Goal: Information Seeking & Learning: Learn about a topic

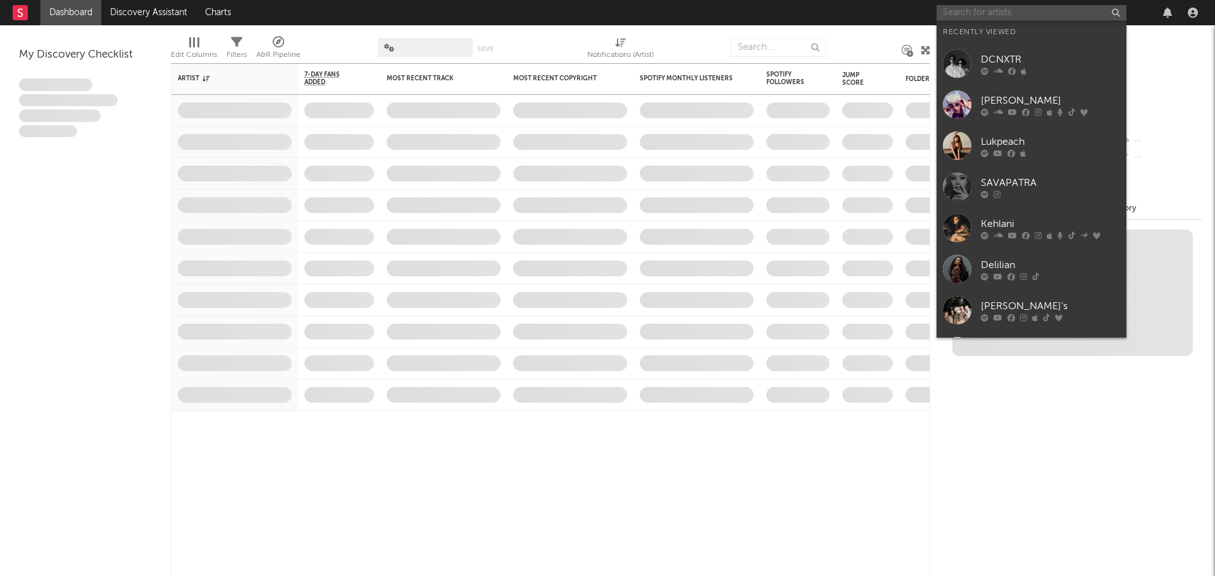
click at [979, 16] on input "text" at bounding box center [1031, 13] width 190 height 16
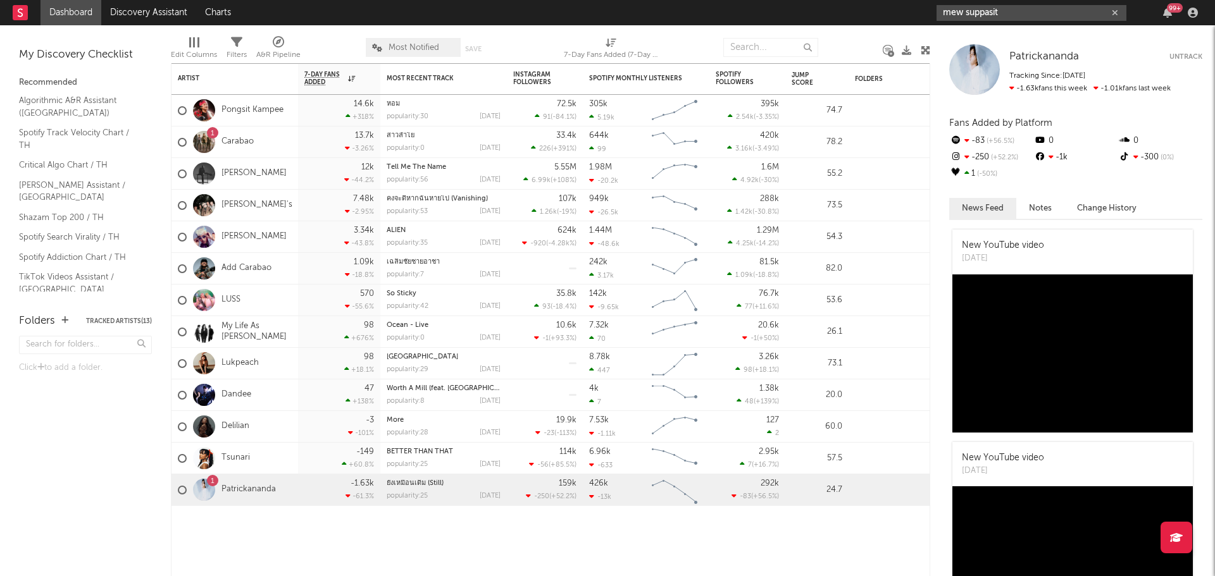
click at [1016, 8] on input "mew suppasit" at bounding box center [1031, 13] width 190 height 16
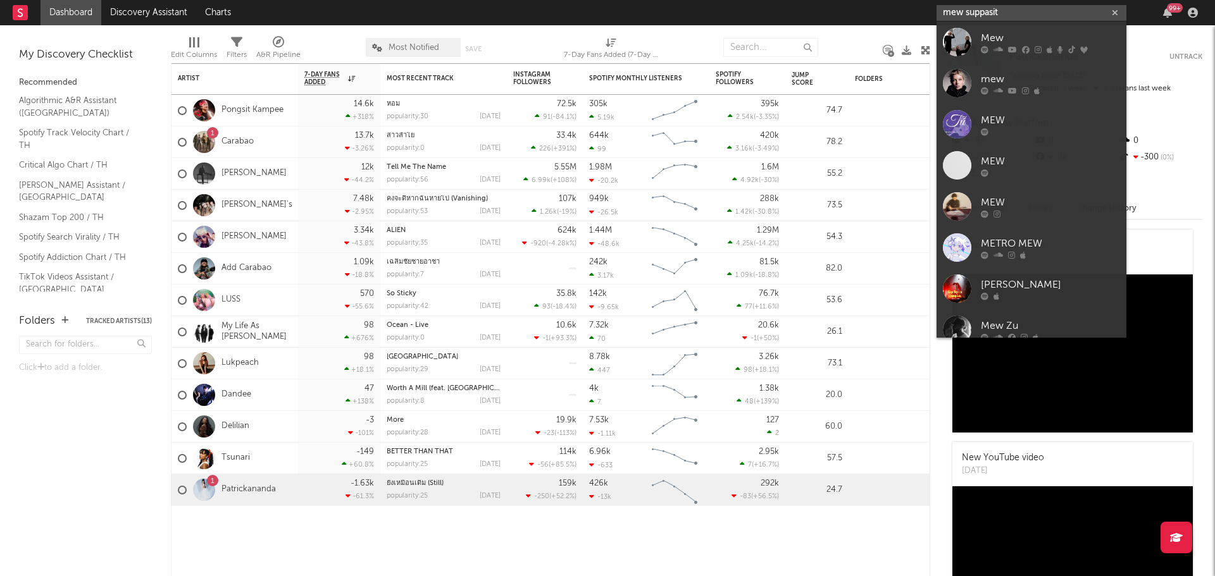
click at [1003, 15] on input "mew suppasit" at bounding box center [1031, 13] width 190 height 16
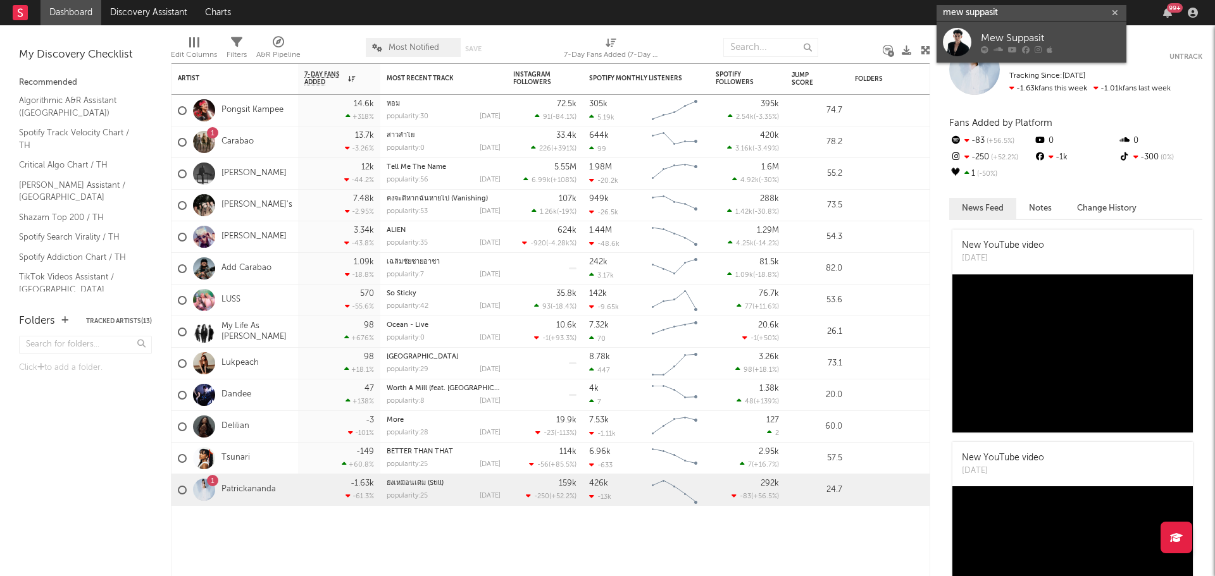
type input "mew suppasit"
click at [1006, 34] on div "Mew Suppasit" at bounding box center [1049, 37] width 139 height 15
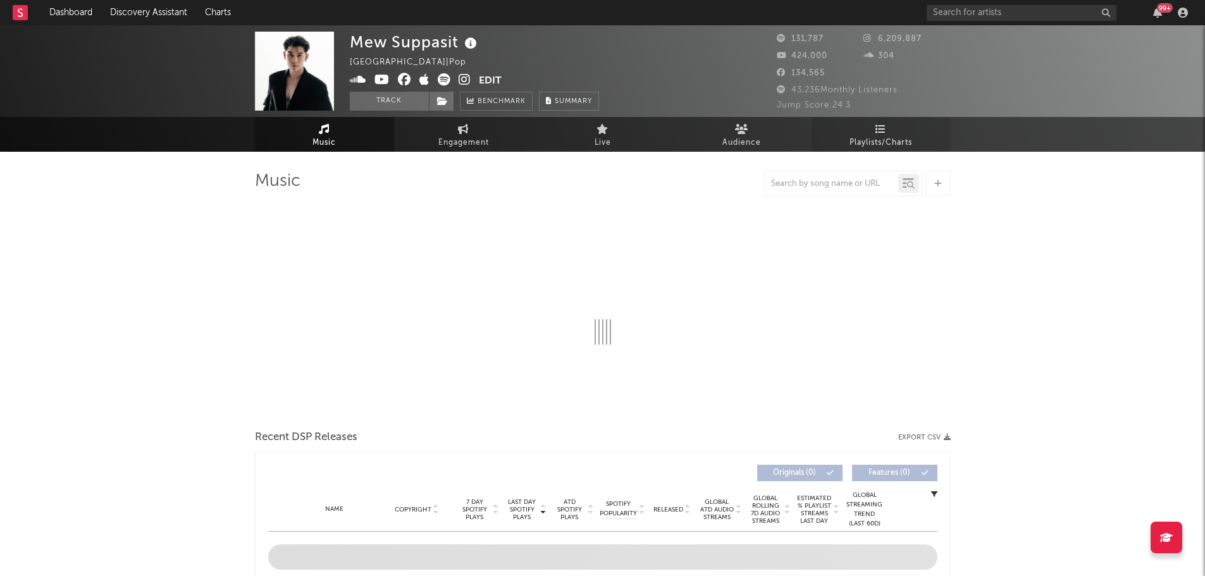
click at [873, 134] on link "Playlists/Charts" at bounding box center [881, 134] width 139 height 35
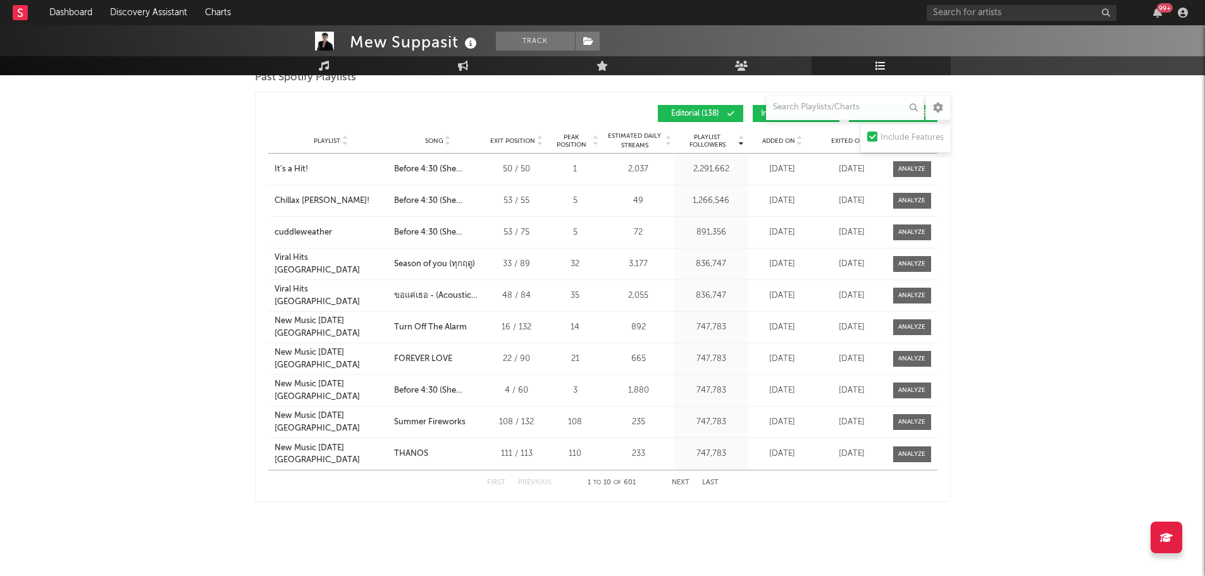
scroll to position [1480, 0]
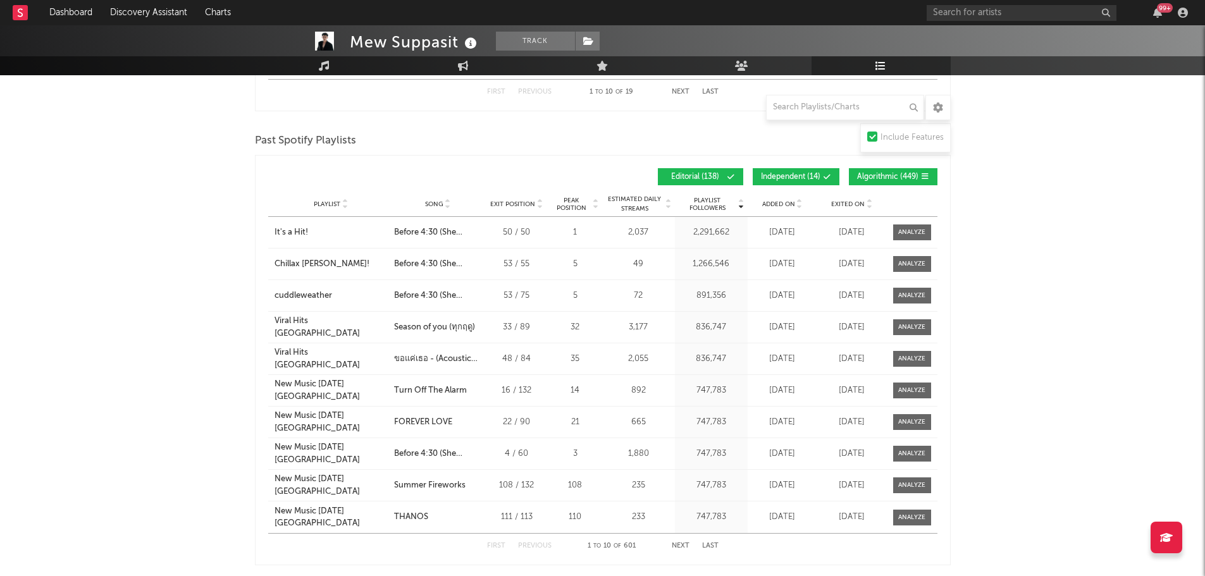
click at [677, 543] on button "Next" at bounding box center [681, 546] width 18 height 7
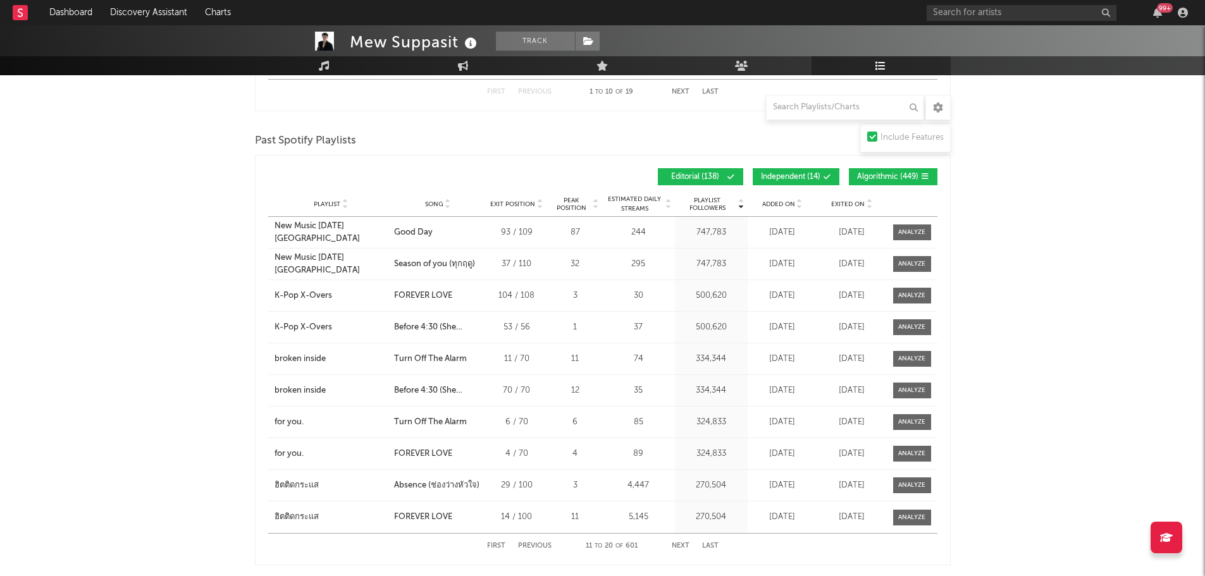
click at [675, 539] on div "First Previous 11 to 20 of 601 Next Last" at bounding box center [603, 546] width 232 height 25
click at [676, 543] on button "Next" at bounding box center [681, 546] width 18 height 7
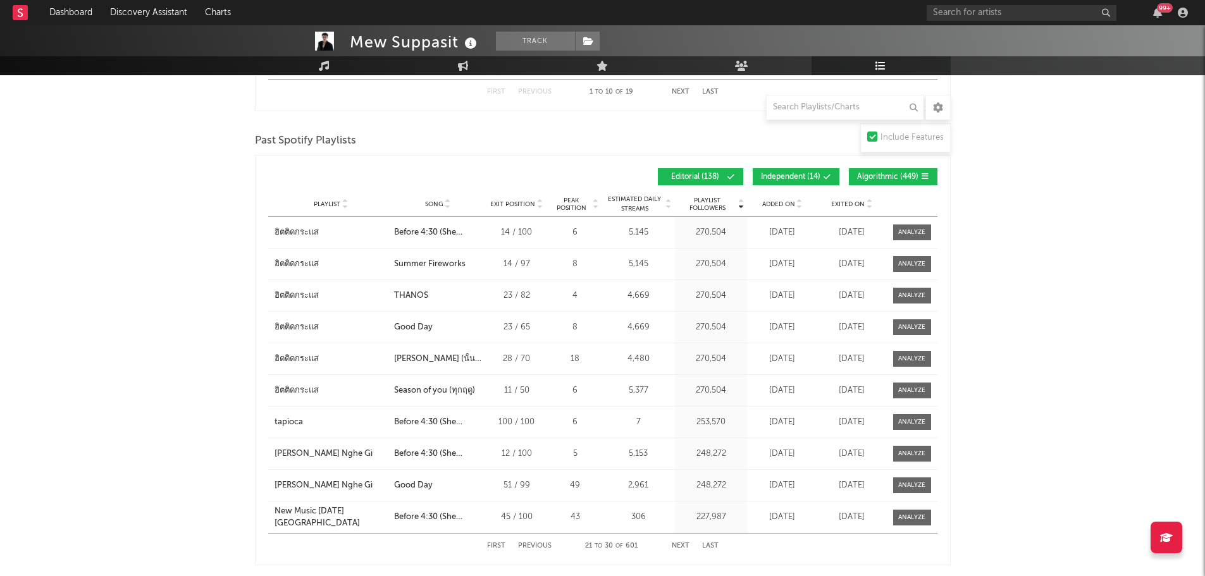
click at [685, 543] on button "Next" at bounding box center [681, 546] width 18 height 7
